Goal: Task Accomplishment & Management: Use online tool/utility

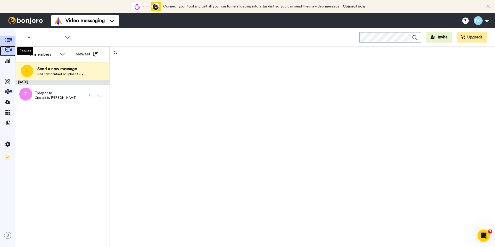
click at [9, 50] on icon at bounding box center [7, 49] width 5 height 5
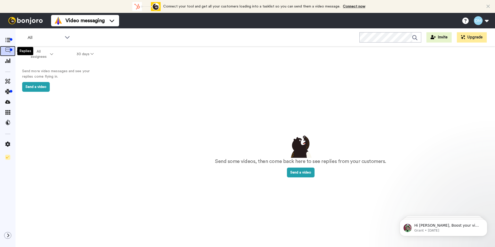
click at [6, 48] on icon at bounding box center [7, 49] width 5 height 5
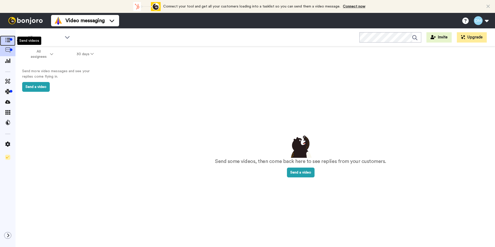
click at [10, 39] on div at bounding box center [11, 39] width 3 height 3
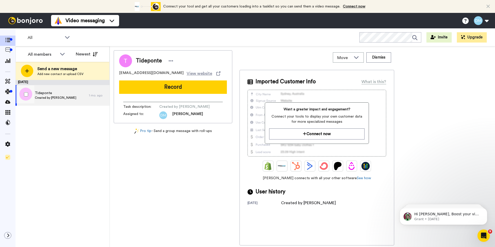
click at [47, 99] on span "Created by [PERSON_NAME]" at bounding box center [56, 98] width 42 height 4
click at [42, 97] on span "Created by [PERSON_NAME]" at bounding box center [56, 98] width 42 height 4
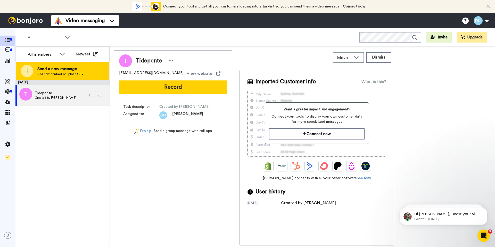
click at [30, 71] on div at bounding box center [27, 71] width 12 height 12
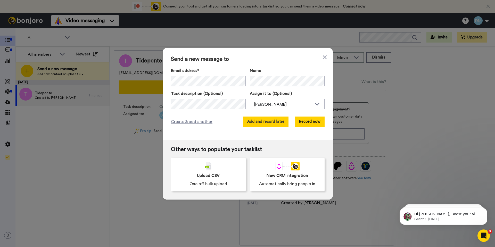
click at [272, 123] on button "Add and record later" at bounding box center [265, 122] width 45 height 10
